Goal: Task Accomplishment & Management: Manage account settings

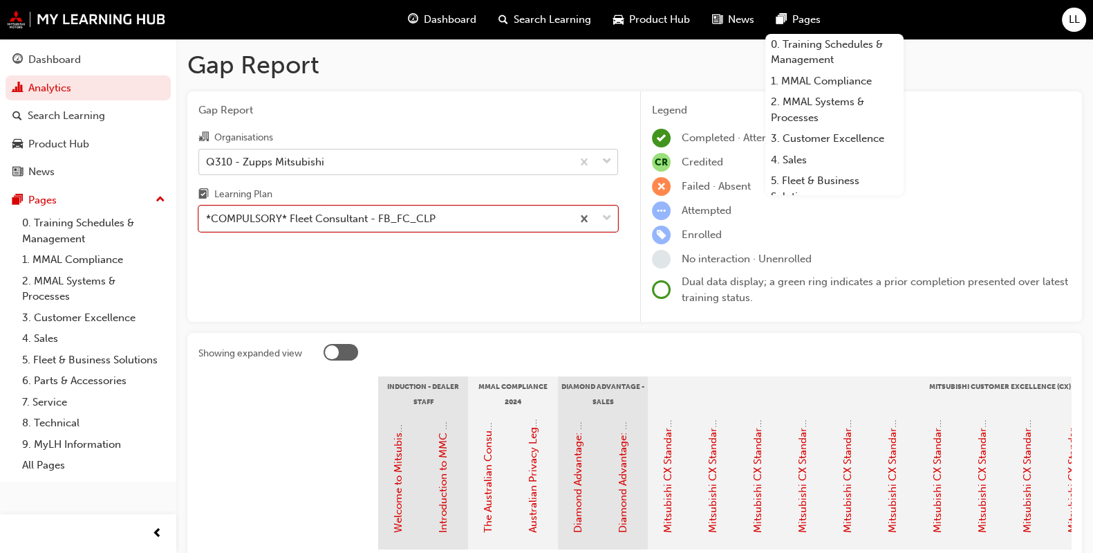
click at [351, 158] on div "Q310 - Zupps Mitsubishi" at bounding box center [385, 161] width 373 height 24
click at [207, 158] on input "Organisations Q310 - Zupps Mitsubishi" at bounding box center [206, 161] width 1 height 12
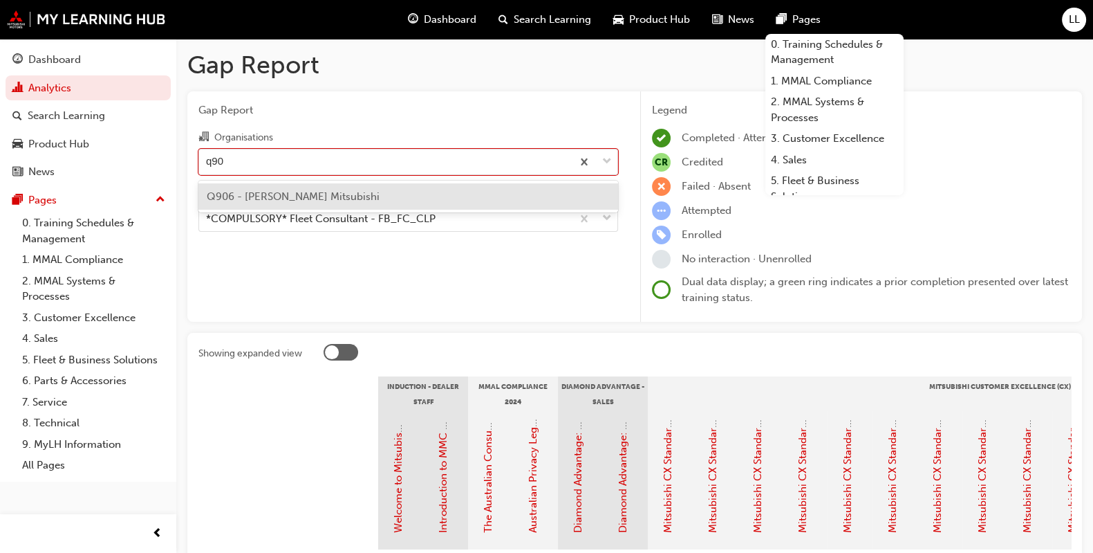
type input "q906"
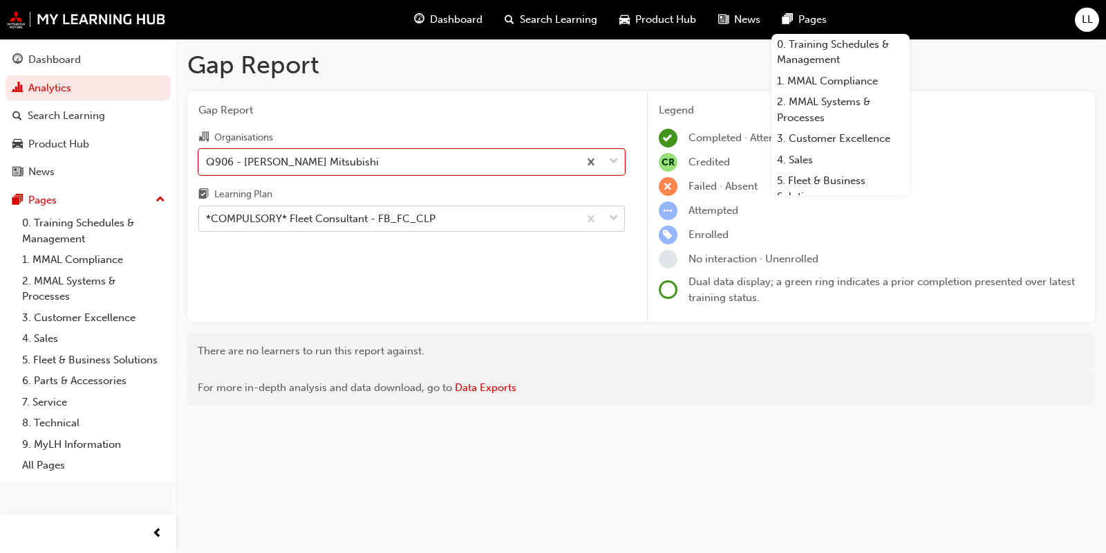
click at [612, 213] on span "down-icon" at bounding box center [614, 219] width 10 height 18
click at [207, 213] on input "Learning Plan *COMPULSORY* Fleet Consultant - FB_FC_CLP" at bounding box center [206, 218] width 1 height 12
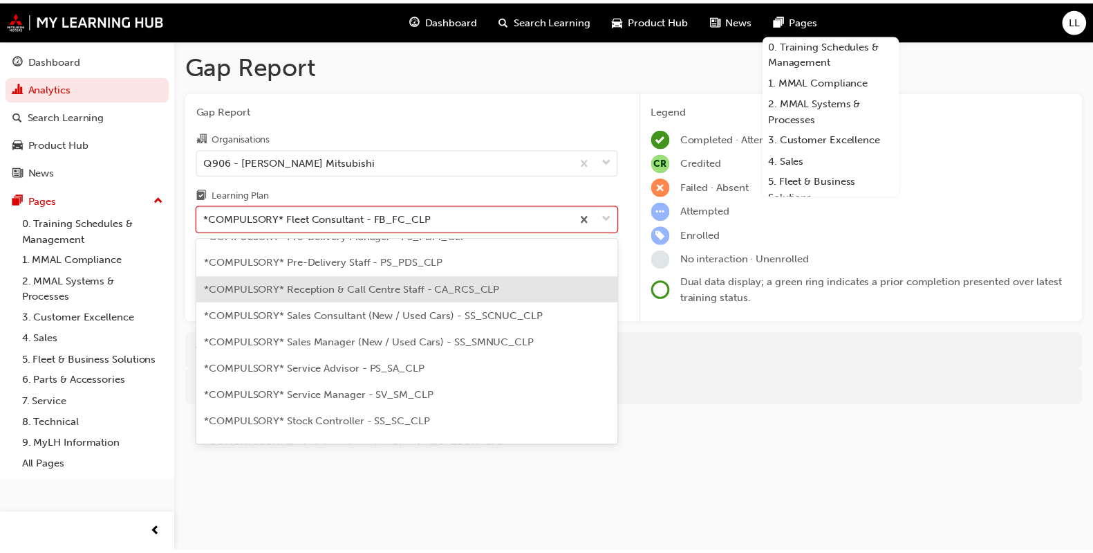
scroll to position [380, 0]
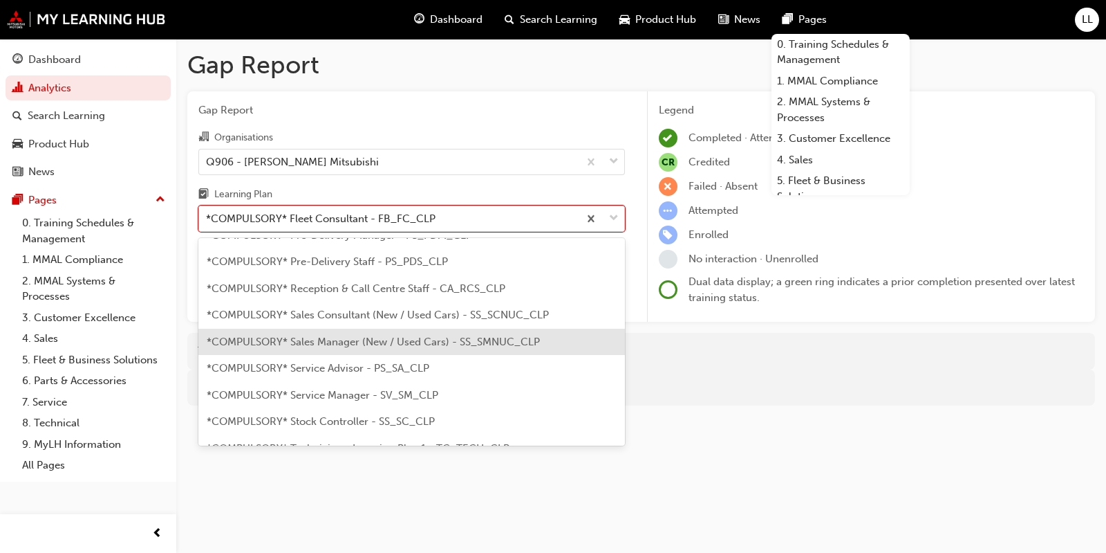
click at [379, 335] on span "*COMPULSORY* Sales Manager (New / Used Cars) - SS_SMNUC_CLP" at bounding box center [373, 341] width 333 height 12
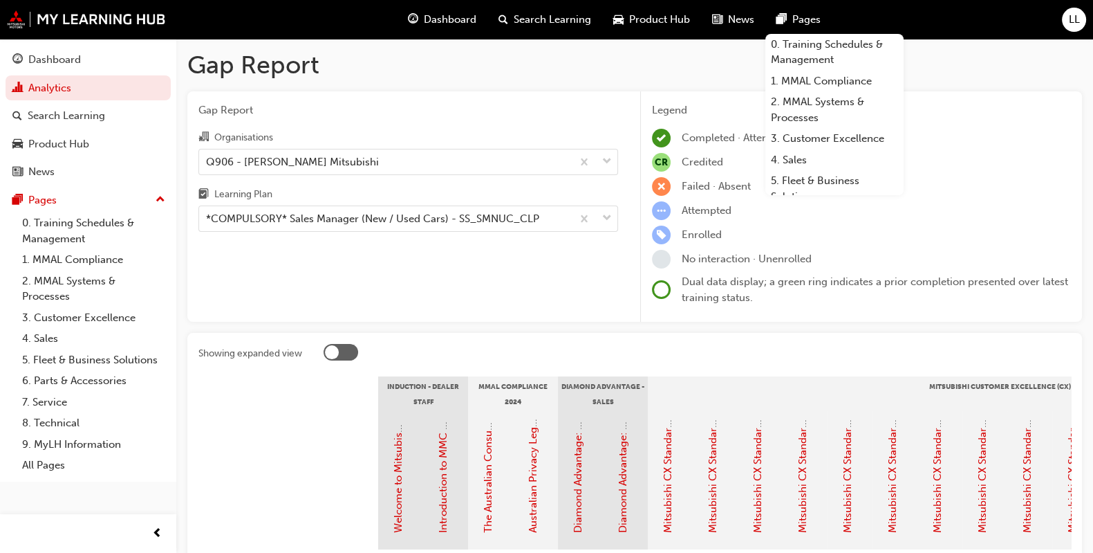
click at [571, 387] on div "Diamond Advantage - Sales" at bounding box center [603, 393] width 90 height 35
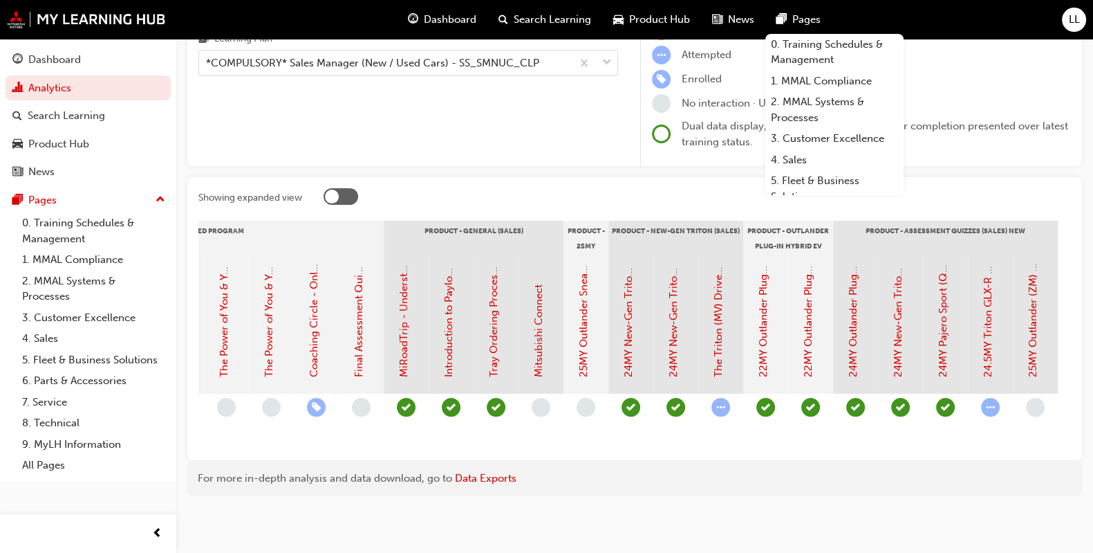
scroll to position [0, 2183]
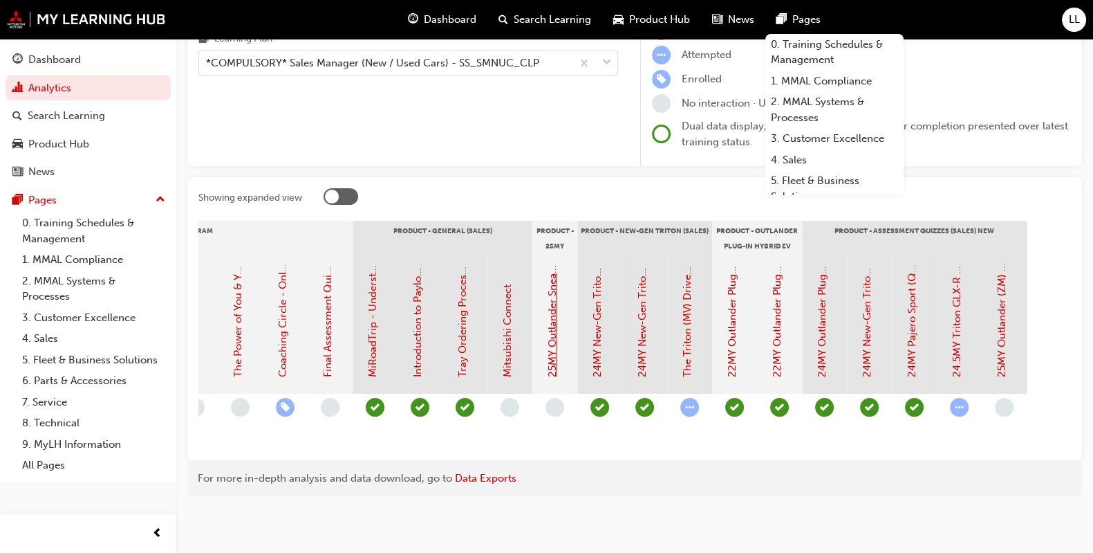
click at [555, 303] on link "25MY Outlander Sneak Peek Video" at bounding box center [552, 294] width 12 height 165
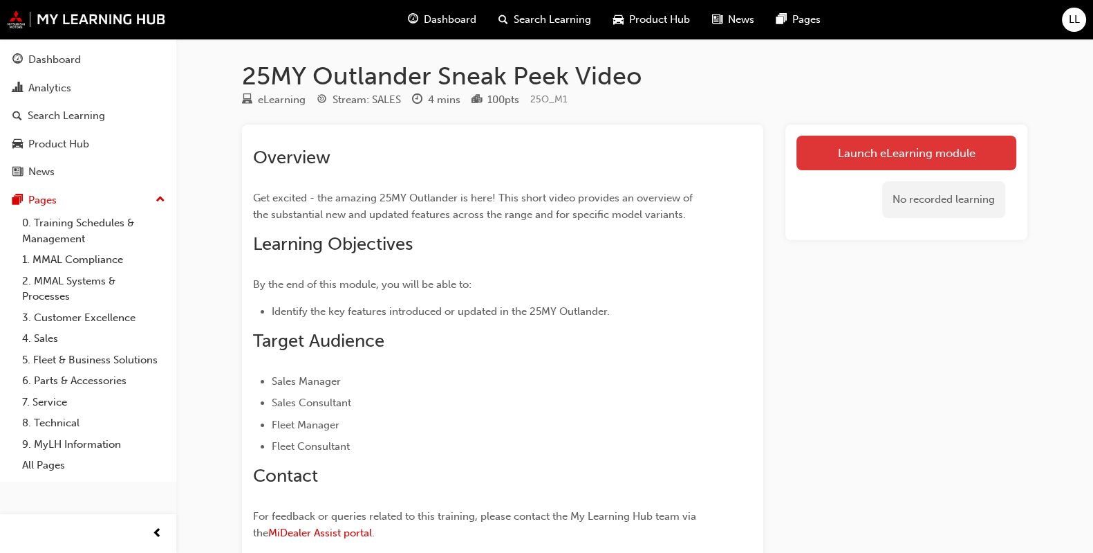
click at [867, 146] on link "Launch eLearning module" at bounding box center [907, 153] width 220 height 35
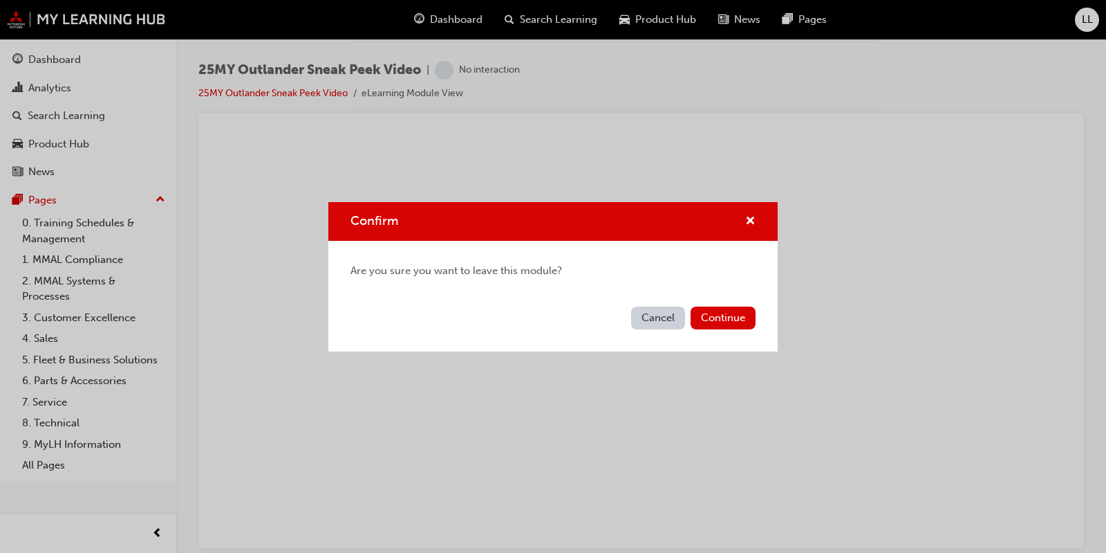
drag, startPoint x: 653, startPoint y: 323, endPoint x: 651, endPoint y: 315, distance: 8.6
click at [651, 315] on button "Cancel" at bounding box center [658, 317] width 54 height 23
click at [750, 216] on span "cross-icon" at bounding box center [750, 222] width 10 height 12
drag, startPoint x: 83, startPoint y: 3, endPoint x: 714, endPoint y: 319, distance: 706.3
click at [714, 319] on button "Continue" at bounding box center [723, 317] width 65 height 23
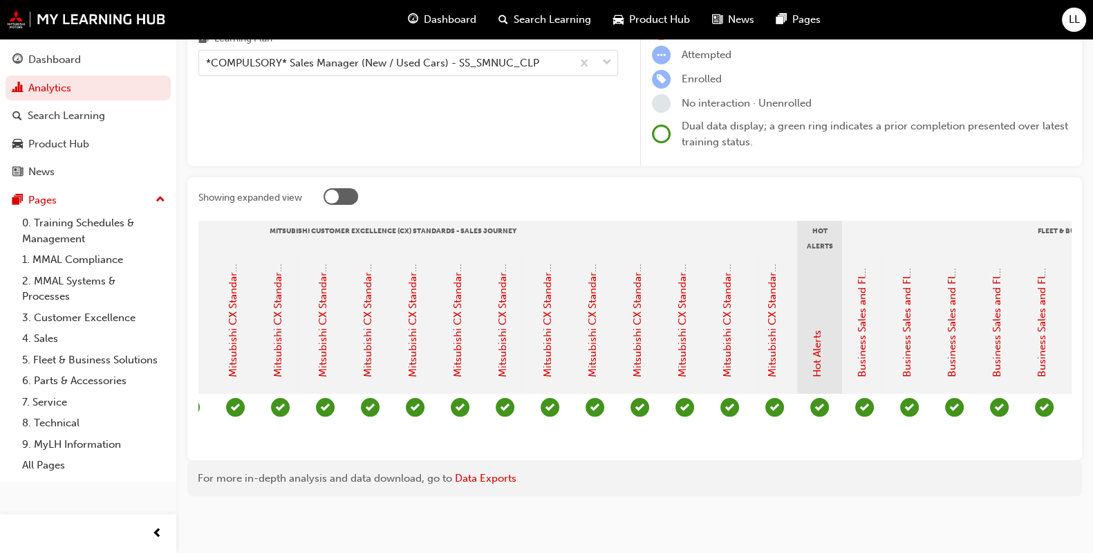
scroll to position [0, 656]
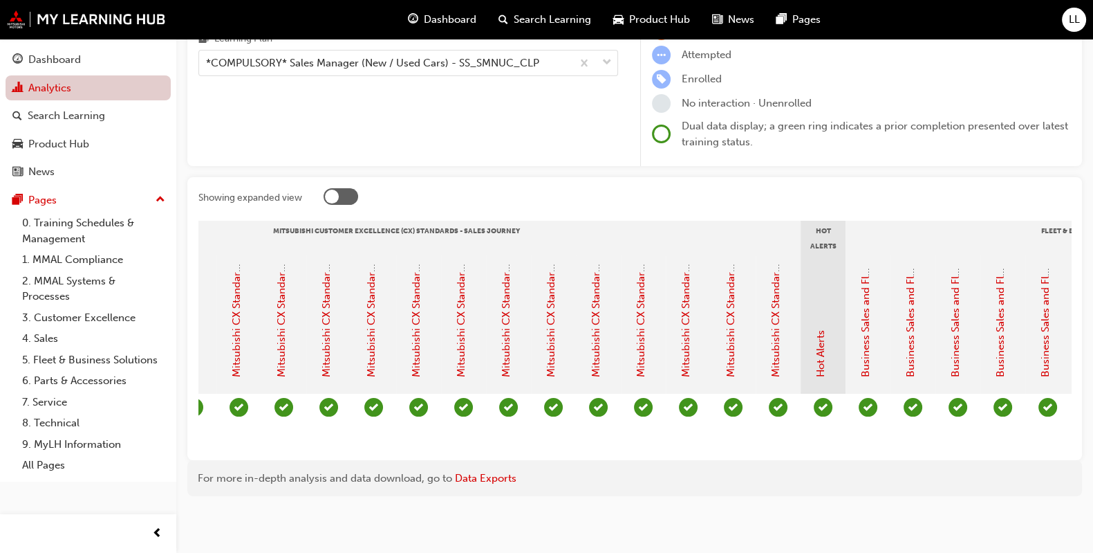
click at [57, 88] on link "Analytics" at bounding box center [88, 88] width 165 height 26
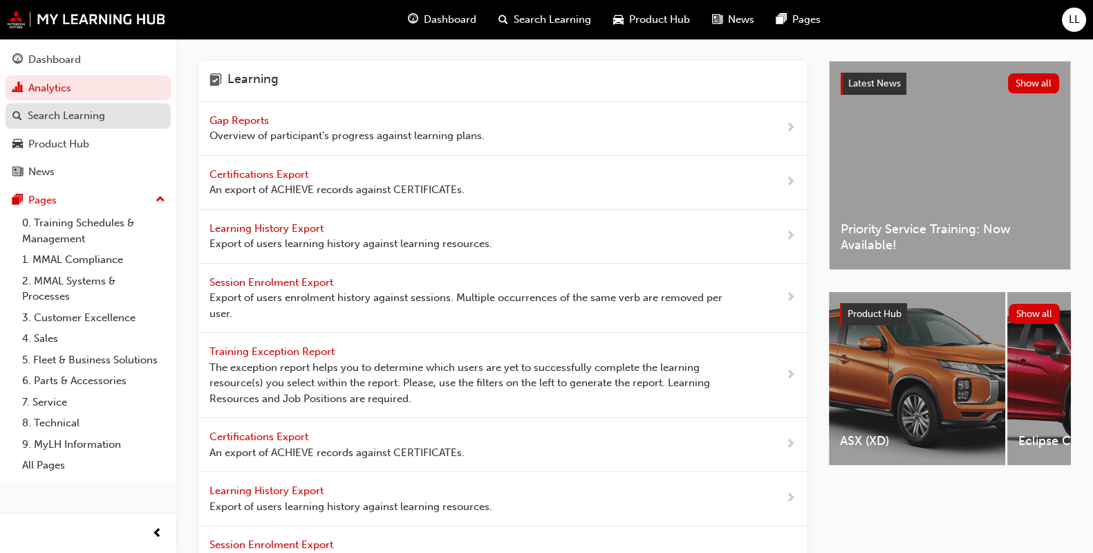
click at [95, 121] on div "Search Learning" at bounding box center [66, 116] width 77 height 16
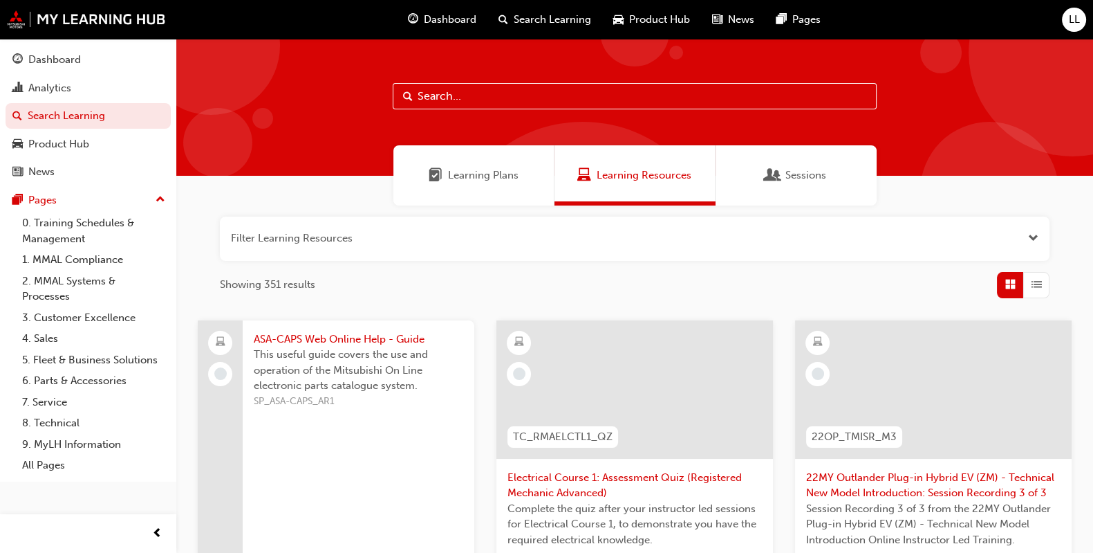
click at [827, 183] on div "Sessions" at bounding box center [796, 175] width 161 height 60
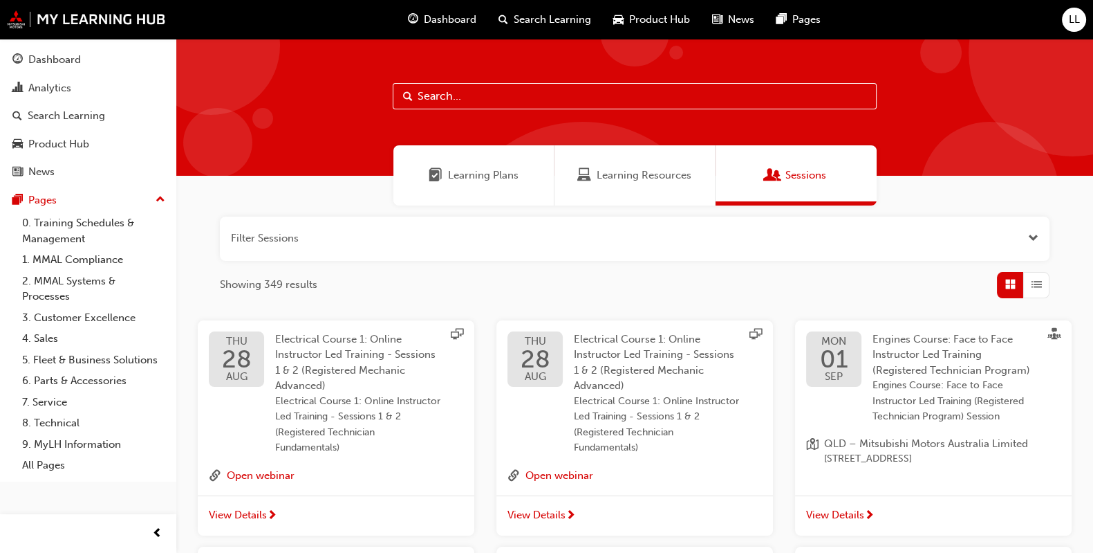
click at [506, 94] on input "text" at bounding box center [635, 96] width 484 height 26
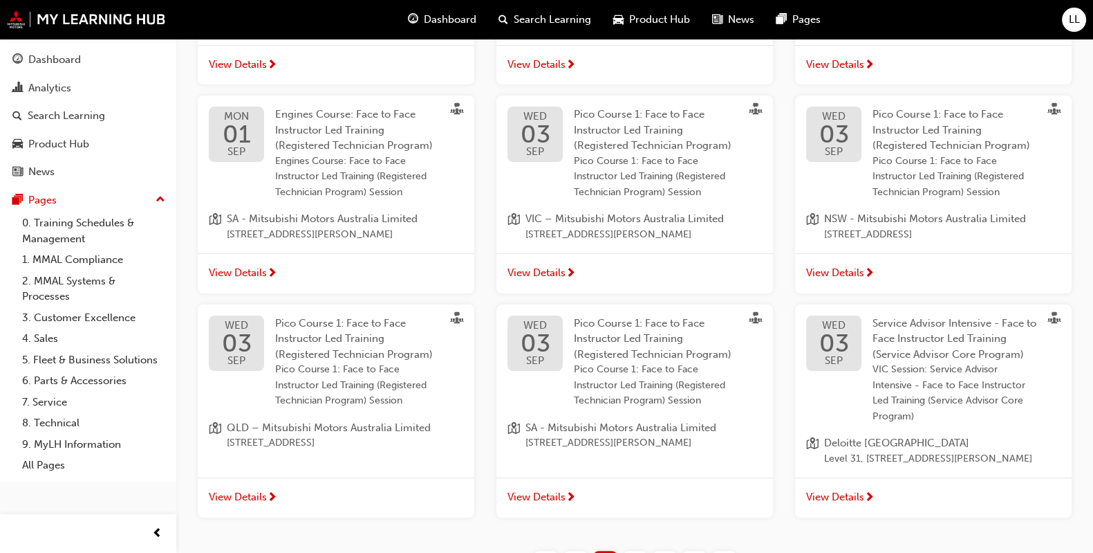
scroll to position [560, 0]
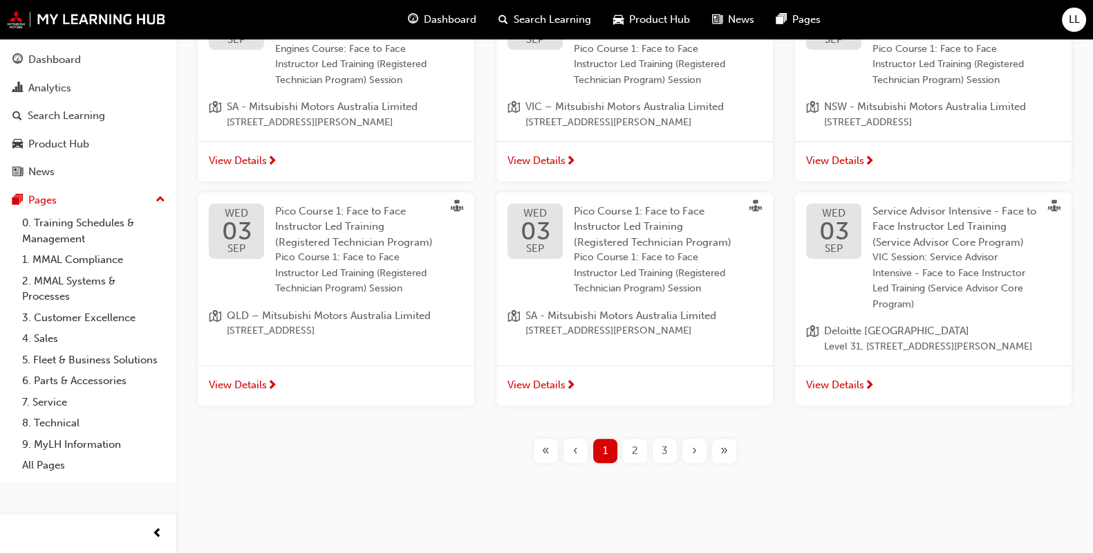
click at [635, 451] on span "2" at bounding box center [635, 451] width 6 height 16
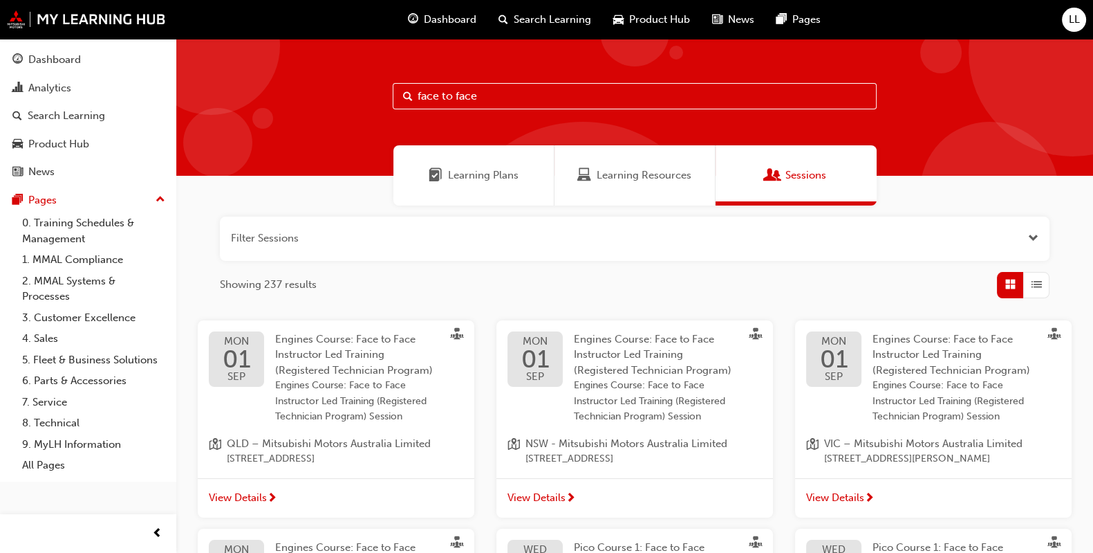
drag, startPoint x: 564, startPoint y: 97, endPoint x: 277, endPoint y: 86, distance: 287.2
click at [277, 86] on div "face to face" at bounding box center [634, 107] width 917 height 137
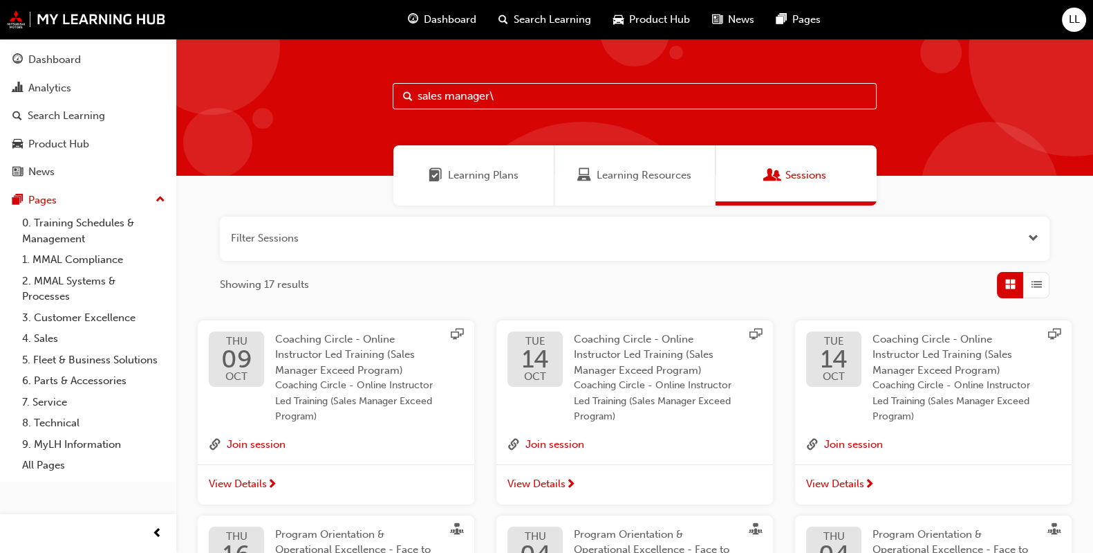
type input "sales manager"
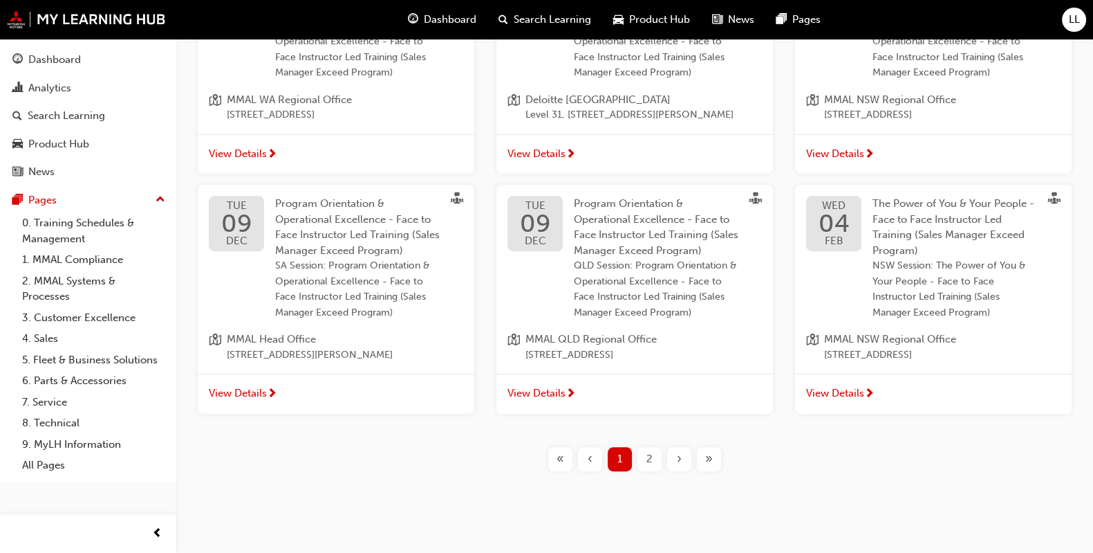
scroll to position [571, 0]
click at [851, 400] on span "View Details" at bounding box center [835, 392] width 58 height 16
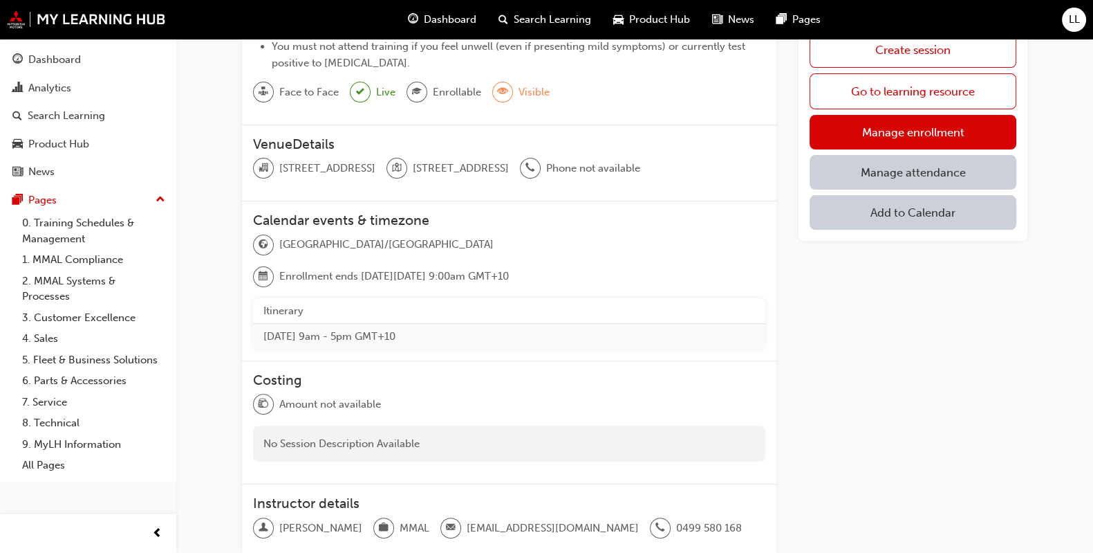
scroll to position [167, 0]
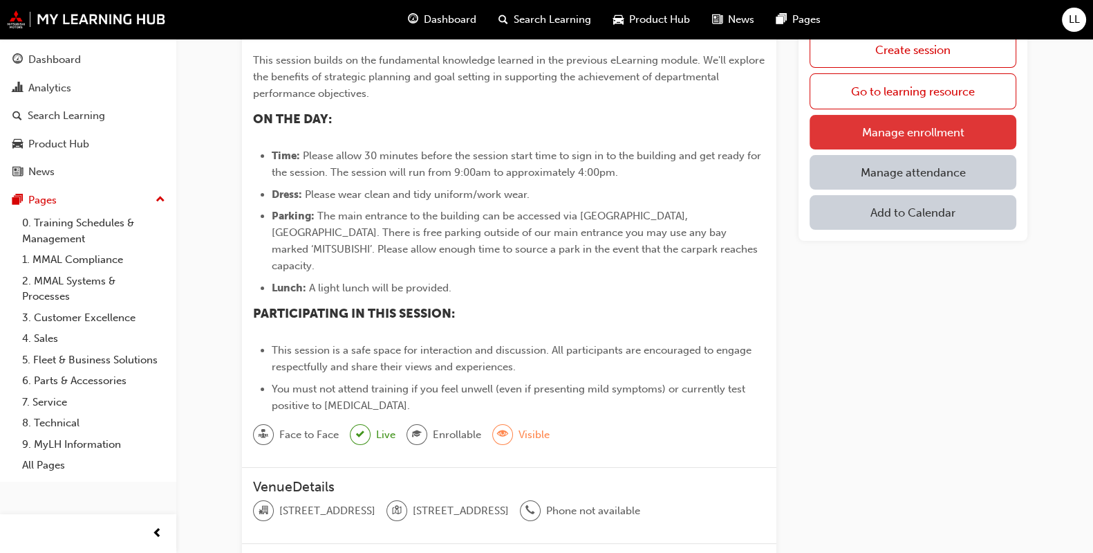
click at [871, 128] on link "Manage enrollment" at bounding box center [913, 132] width 207 height 35
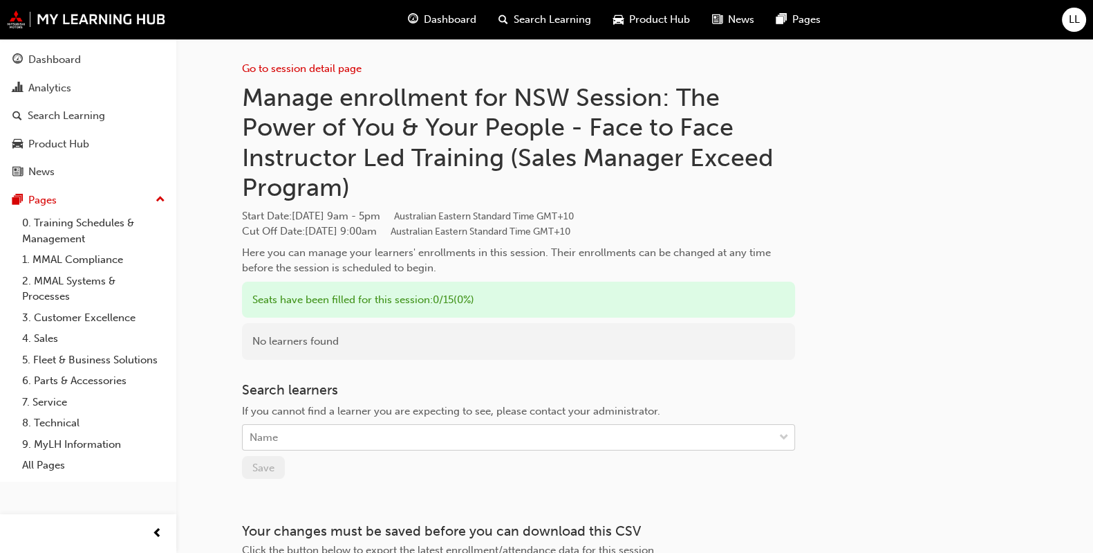
click at [313, 431] on div "Name" at bounding box center [508, 437] width 531 height 24
type input "[PERSON_NAME]"
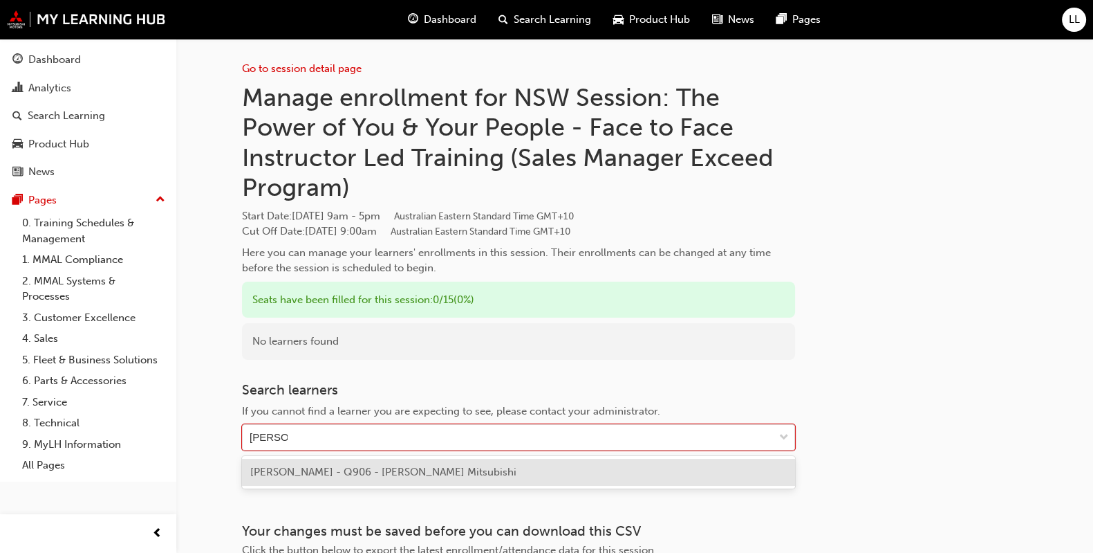
click at [313, 478] on span "[PERSON_NAME] - Q906 - [PERSON_NAME] Mitsubishi" at bounding box center [383, 471] width 266 height 12
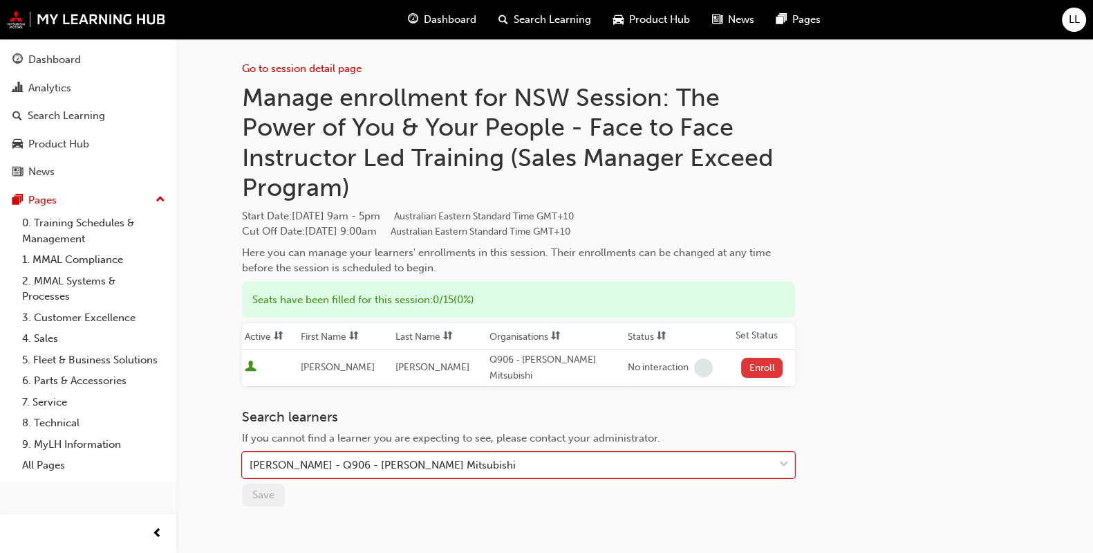
click at [757, 367] on button "Enroll" at bounding box center [761, 368] width 41 height 20
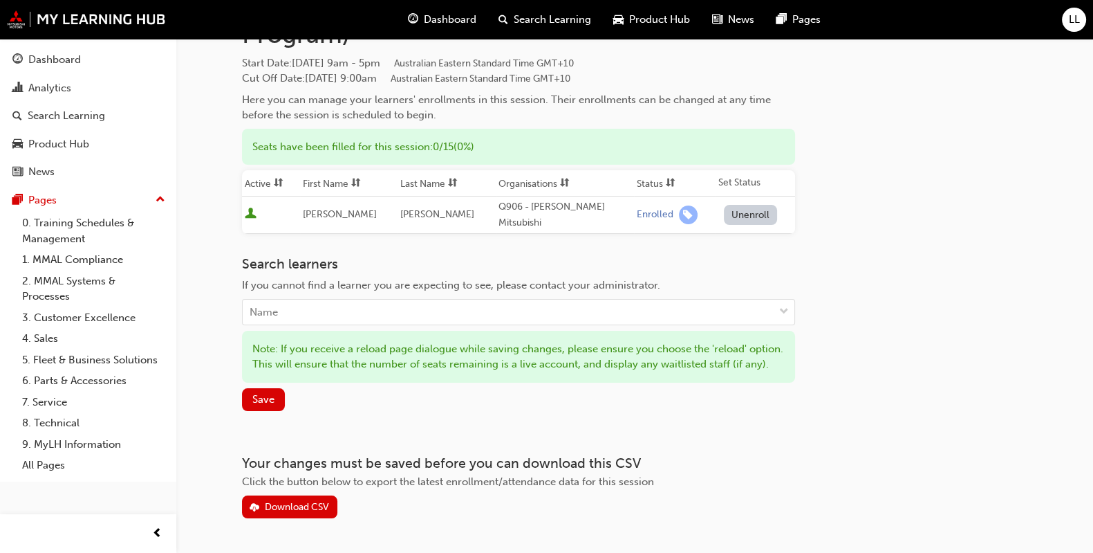
scroll to position [201, 0]
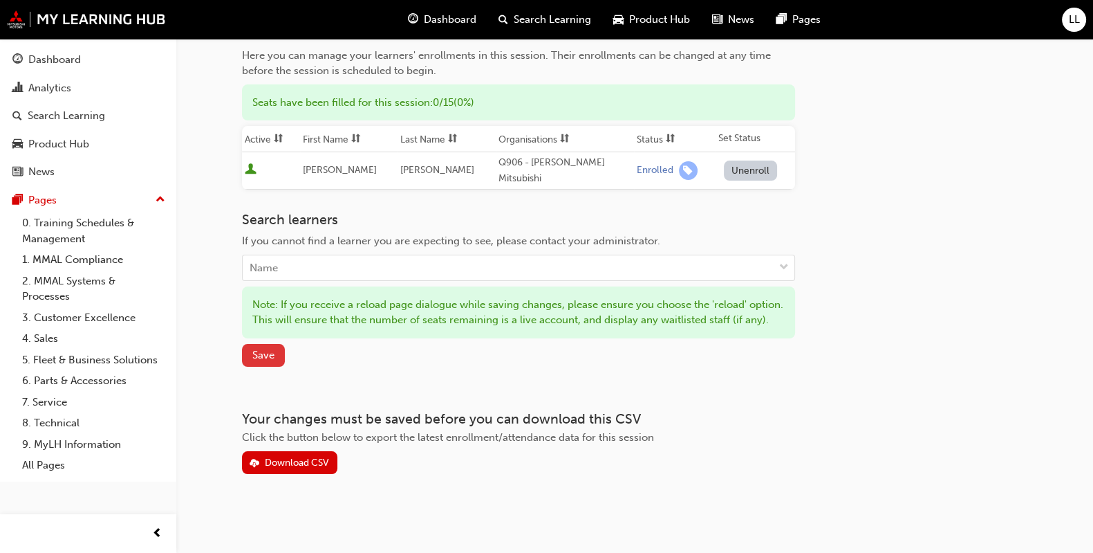
click at [263, 366] on button "Save" at bounding box center [263, 355] width 43 height 23
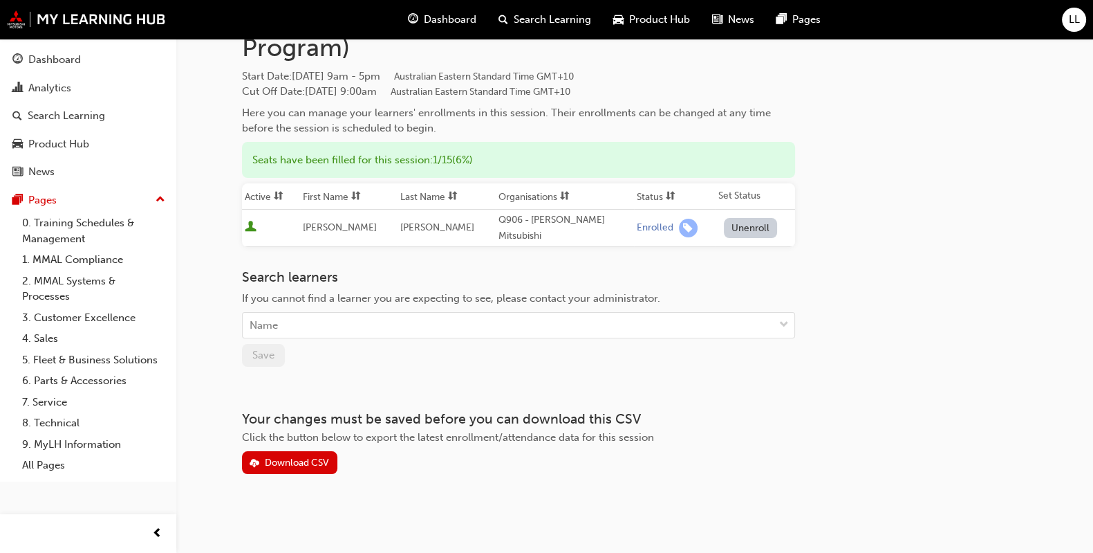
scroll to position [127, 0]
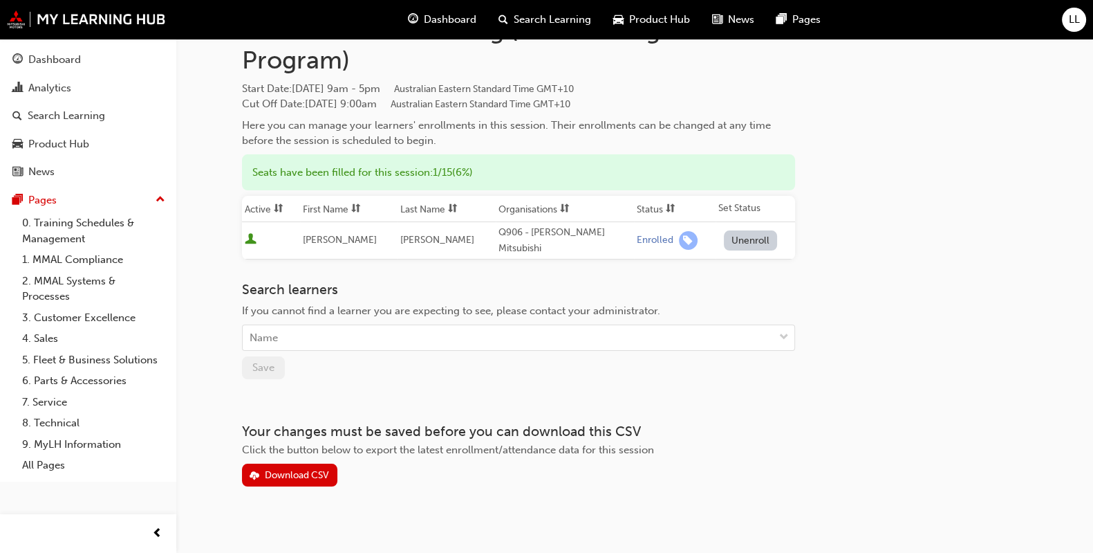
click at [703, 371] on div "Go to session detail page Manage enrollment for NSW Session: The Power of You &…" at bounding box center [518, 198] width 553 height 575
